Goal: Information Seeking & Learning: Learn about a topic

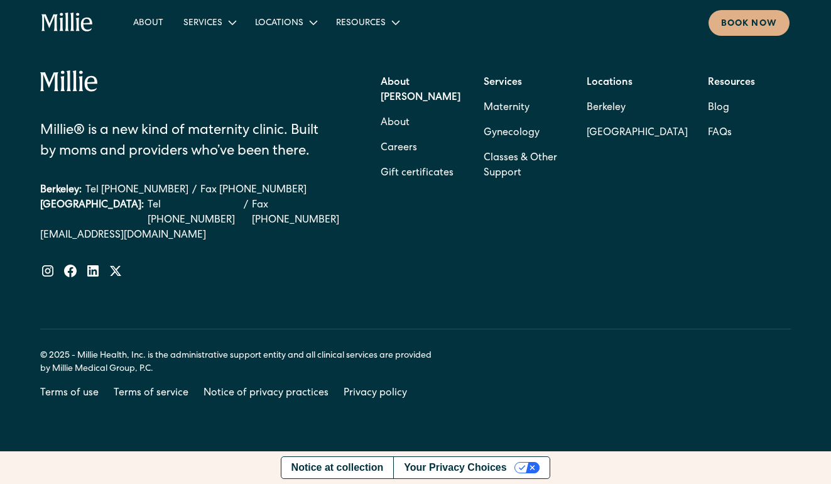
scroll to position [4544, 0]
click at [417, 161] on link "Careers" at bounding box center [399, 148] width 36 height 25
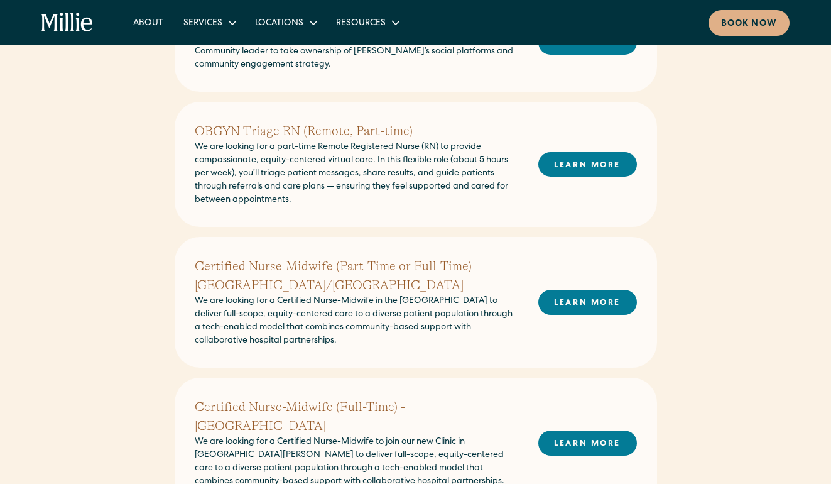
scroll to position [316, 0]
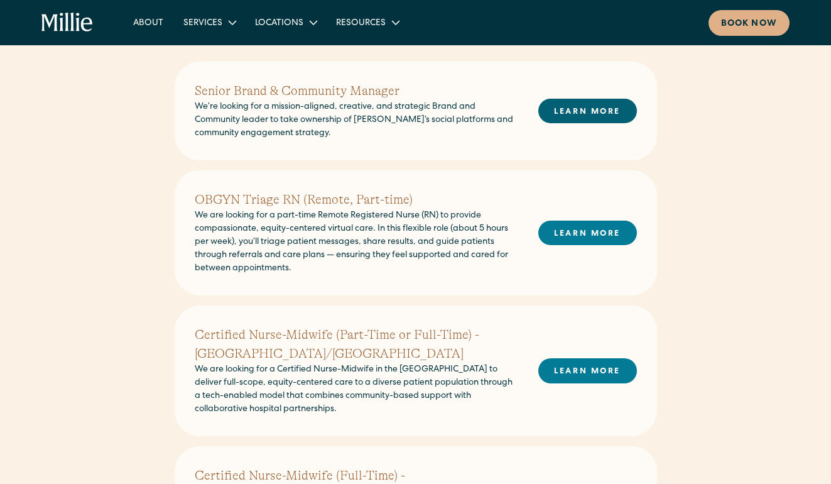
click at [637, 123] on link "LEARN MORE" at bounding box center [587, 111] width 99 height 24
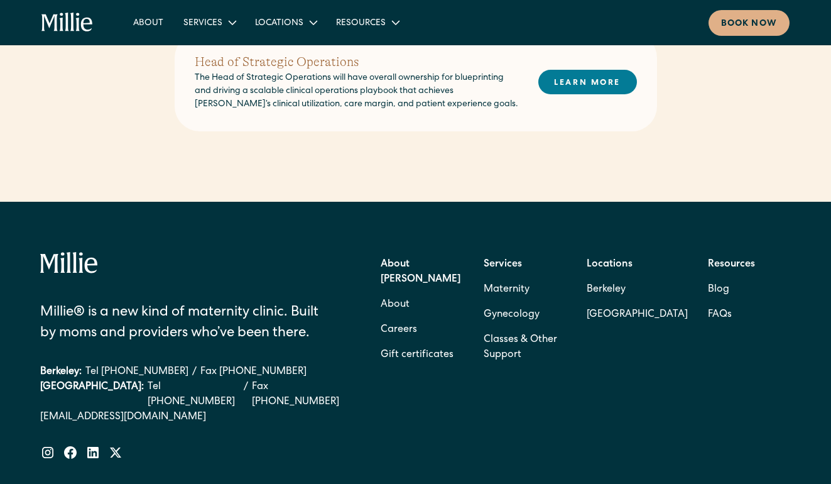
scroll to position [995, 0]
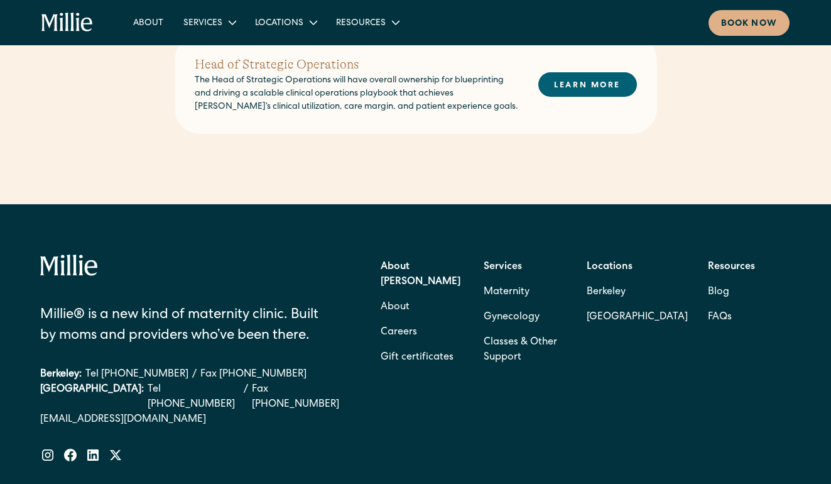
click at [637, 97] on link "LEARN MORE" at bounding box center [587, 84] width 99 height 24
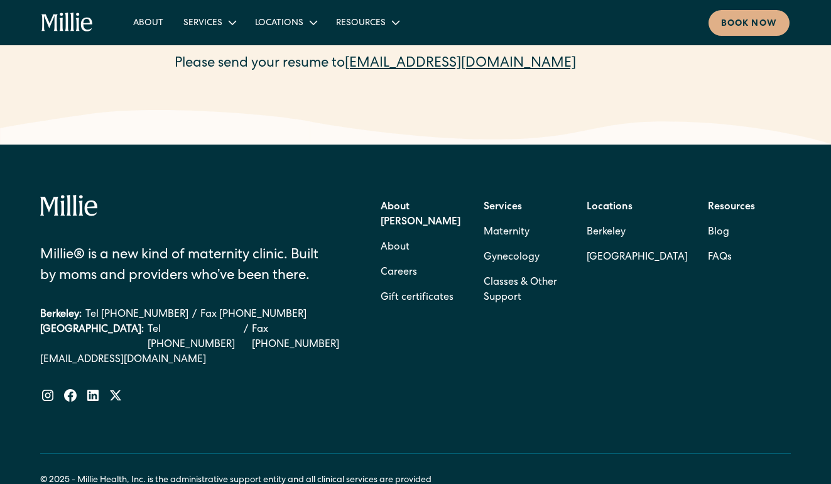
scroll to position [2026, 0]
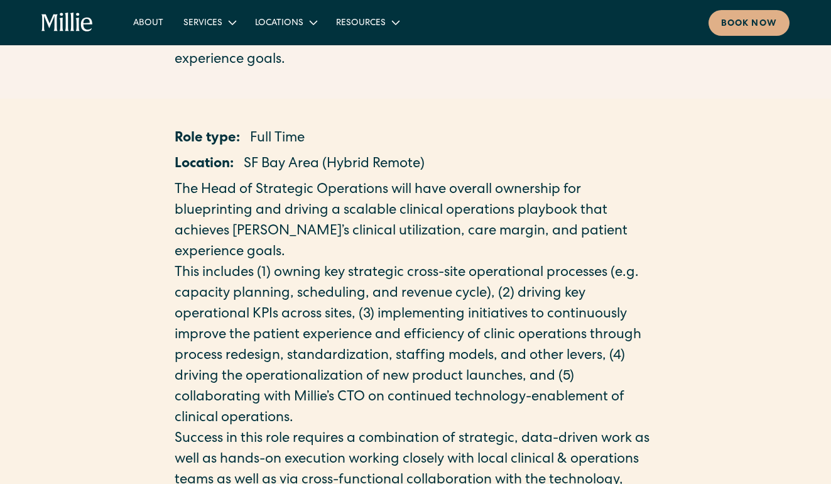
scroll to position [396, 0]
